Goal: Information Seeking & Learning: Learn about a topic

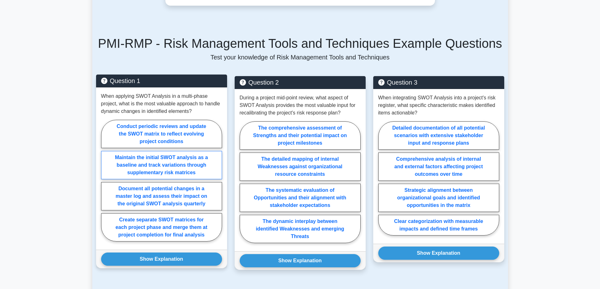
click at [205, 151] on label "Maintain the initial SWOT analysis as a baseline and track variations through s…" at bounding box center [161, 165] width 121 height 28
click at [105, 181] on input "Maintain the initial SWOT analysis as a baseline and track variations through s…" at bounding box center [103, 183] width 4 height 4
radio input "true"
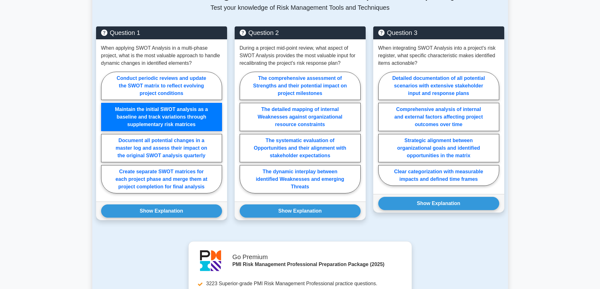
scroll to position [472, 0]
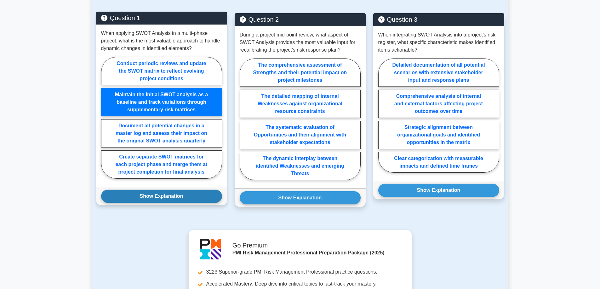
click at [198, 190] on button "Show Explanation" at bounding box center [161, 196] width 121 height 13
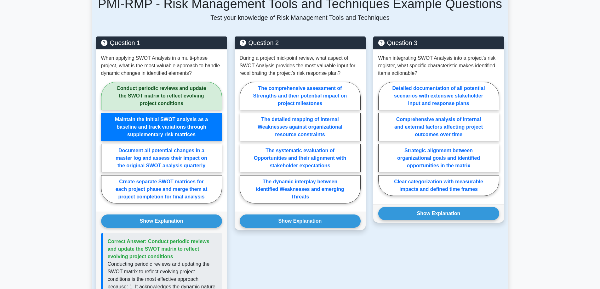
scroll to position [441, 0]
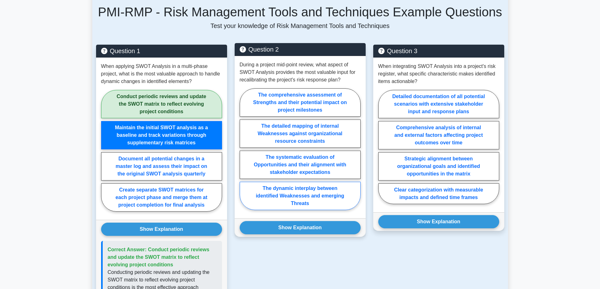
click at [338, 182] on label "The dynamic interplay between identified Weaknesses and emerging Threats" at bounding box center [300, 196] width 121 height 28
click at [244, 153] on input "The dynamic interplay between identified Weaknesses and emerging Threats" at bounding box center [242, 151] width 4 height 4
radio input "true"
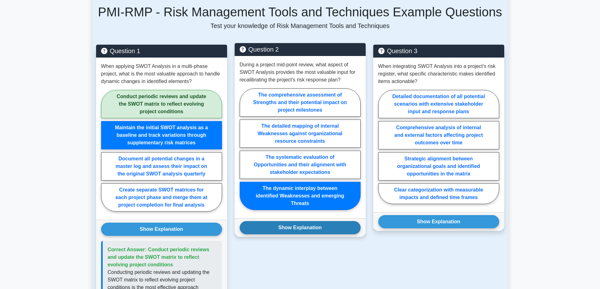
click at [336, 221] on button "Show Explanation" at bounding box center [300, 227] width 121 height 13
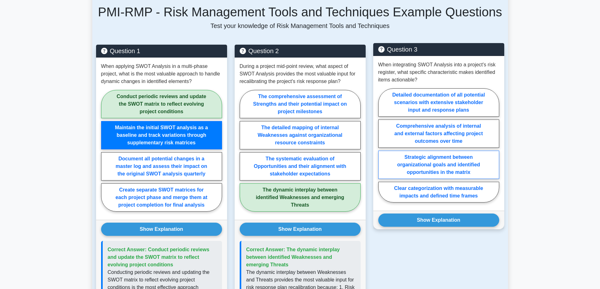
click at [481, 151] on label "Strategic alignment between organizational goals and identified opportunities i…" at bounding box center [438, 165] width 121 height 28
click at [382, 145] on input "Strategic alignment between organizational goals and identified opportunities i…" at bounding box center [380, 147] width 4 height 4
radio input "true"
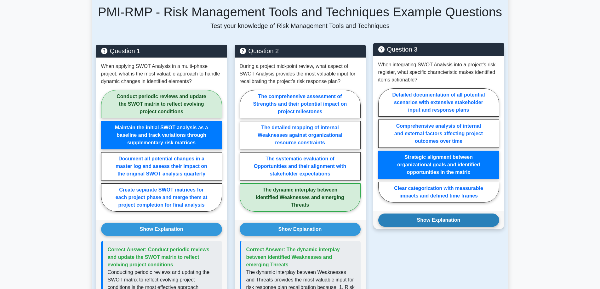
click at [474, 214] on button "Show Explanation" at bounding box center [438, 220] width 121 height 13
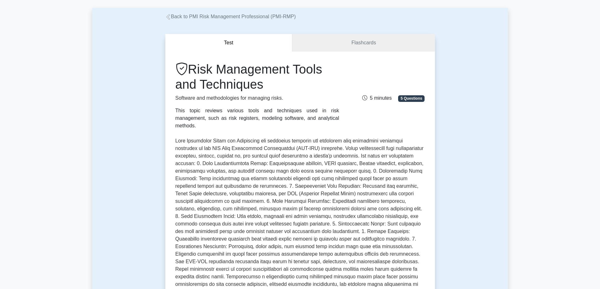
scroll to position [63, 0]
